Goal: Entertainment & Leisure: Consume media (video, audio)

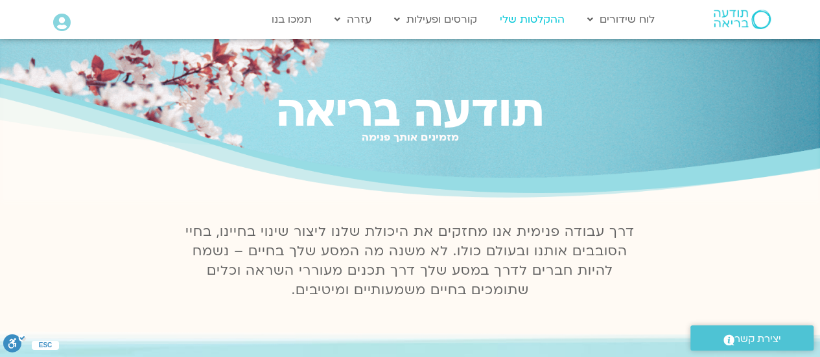
click at [536, 15] on link "ההקלטות שלי" at bounding box center [532, 19] width 78 height 25
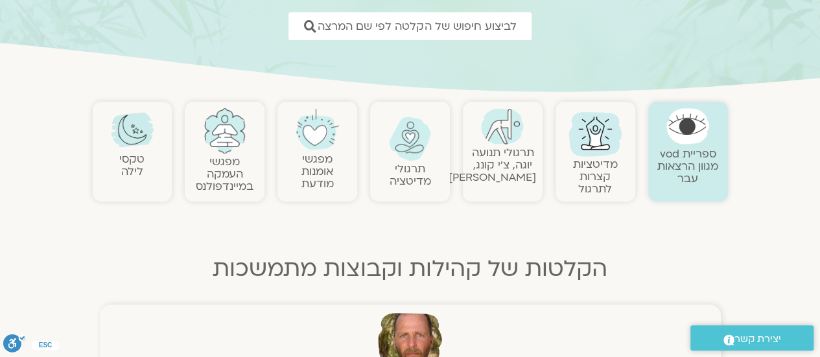
click at [597, 165] on link "מדיטציות קצרות לתרגול" at bounding box center [595, 177] width 45 height 40
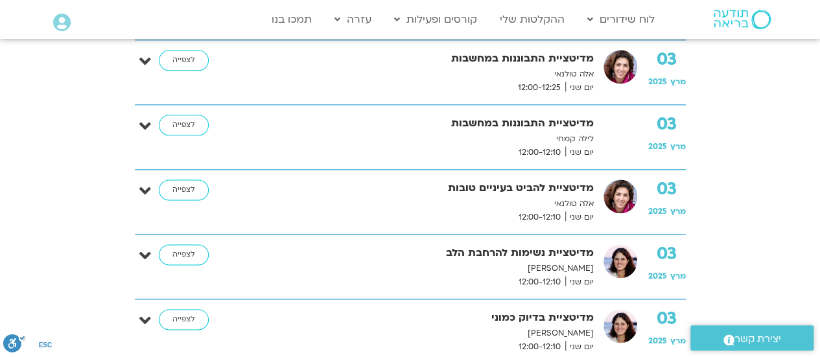
scroll to position [713, 0]
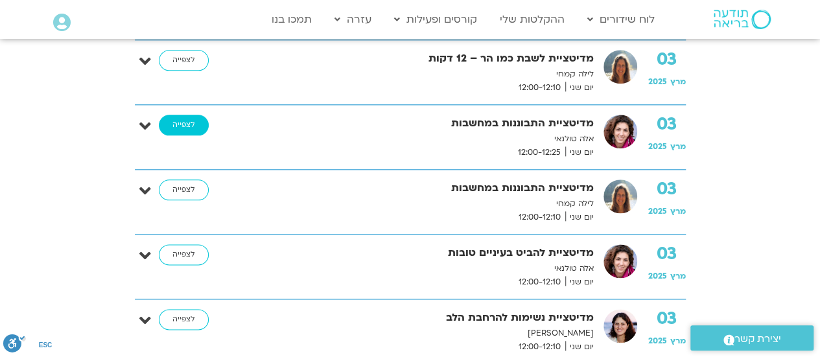
click at [172, 116] on link "לצפייה" at bounding box center [184, 125] width 50 height 21
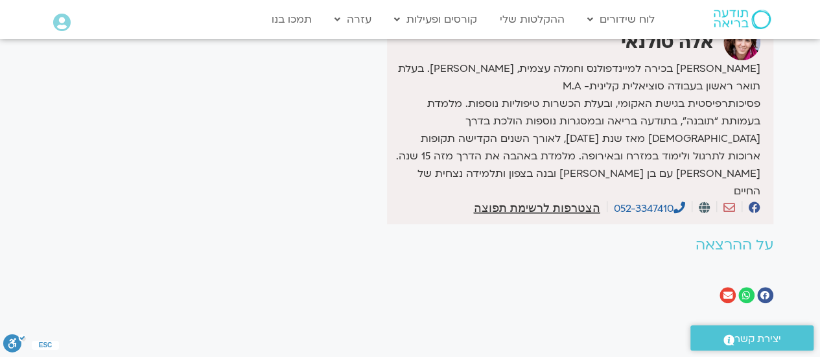
scroll to position [130, 0]
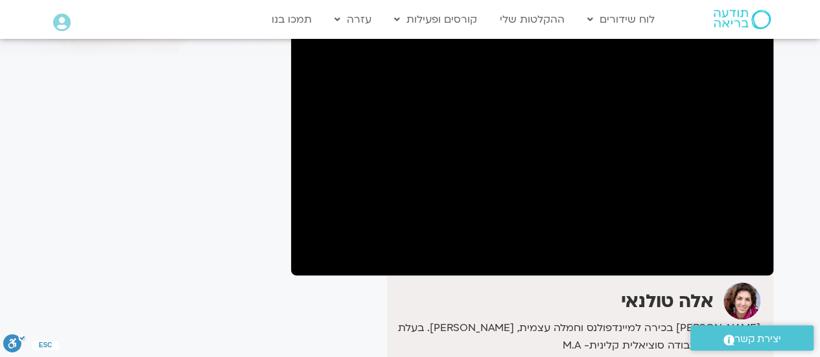
click at [236, 237] on div "It seems we can't find what you're looking for. It seems we can't find what you…" at bounding box center [163, 263] width 244 height 637
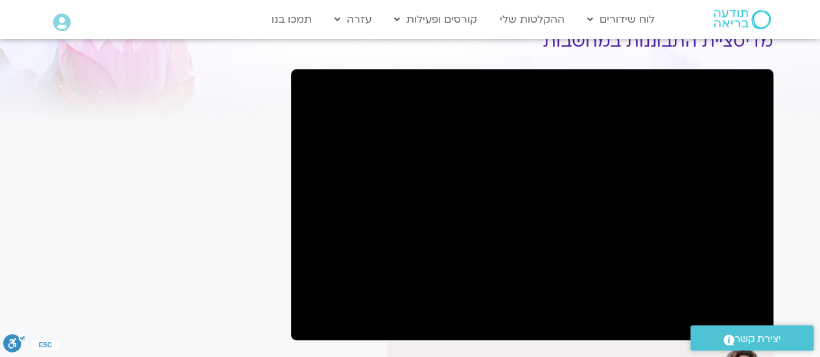
scroll to position [195, 0]
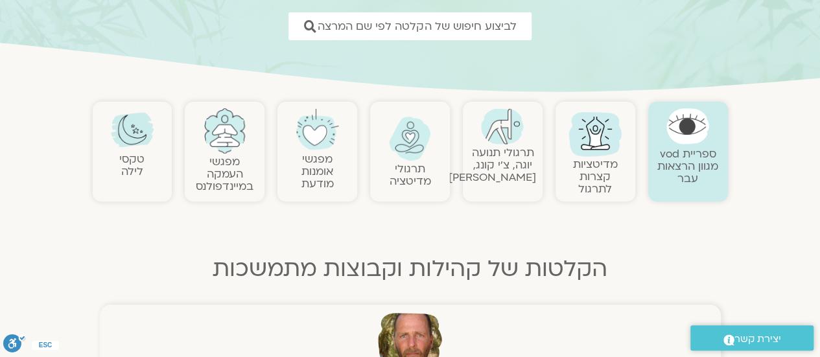
click at [571, 137] on img at bounding box center [595, 133] width 62 height 62
click at [589, 170] on link "מדיטציות קצרות לתרגול" at bounding box center [595, 177] width 45 height 40
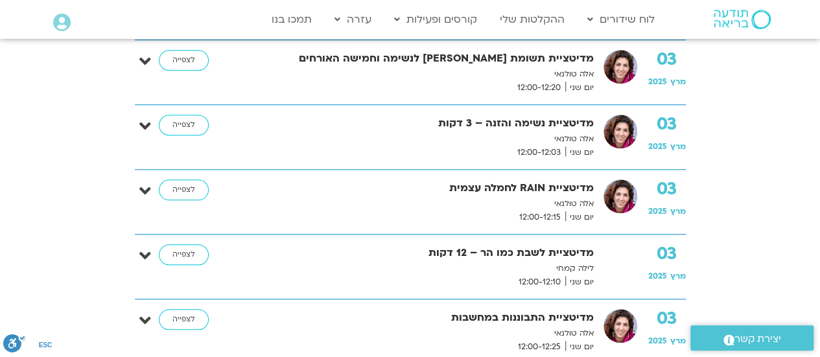
scroll to position [584, 0]
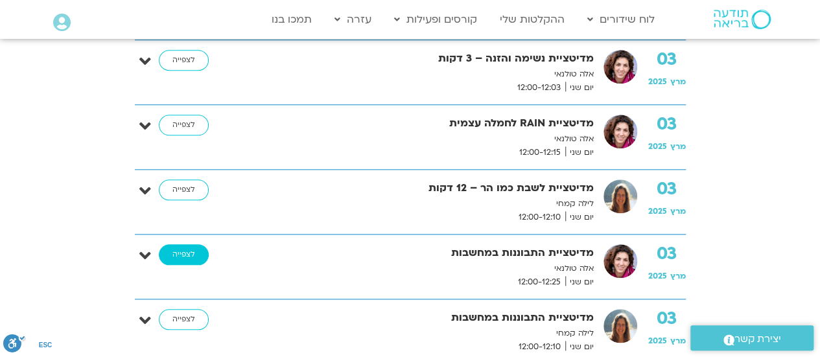
click at [174, 256] on link "לצפייה" at bounding box center [184, 254] width 50 height 21
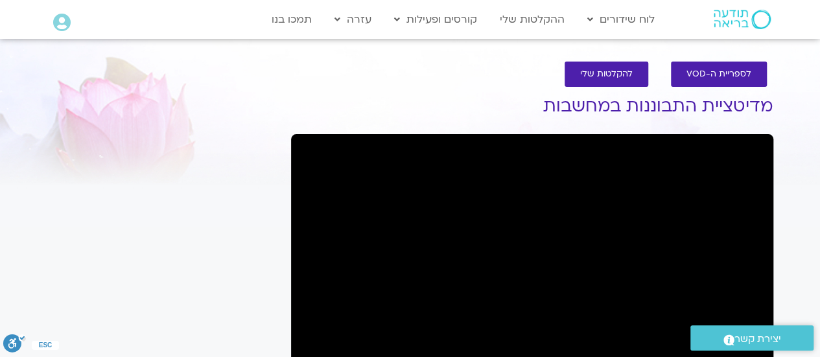
scroll to position [130, 0]
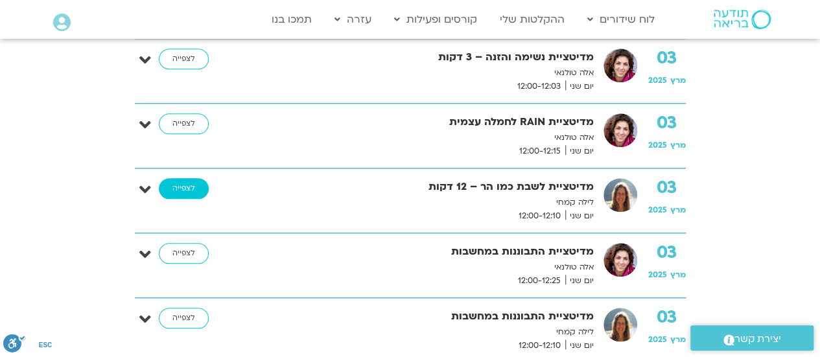
click at [165, 189] on link "לצפייה" at bounding box center [184, 188] width 50 height 21
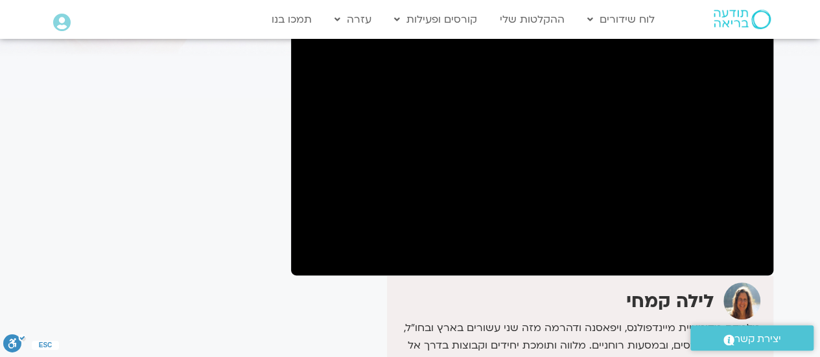
scroll to position [65, 0]
